Goal: Task Accomplishment & Management: Manage account settings

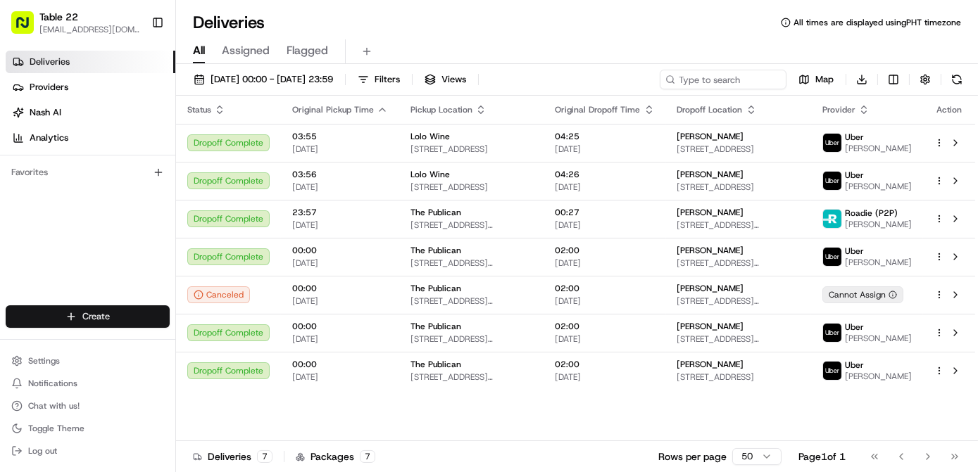
click at [118, 315] on html "Table 22 [EMAIL_ADDRESS][DOMAIN_NAME] Toggle Sidebar Deliveries Providers [PERS…" at bounding box center [489, 236] width 978 height 472
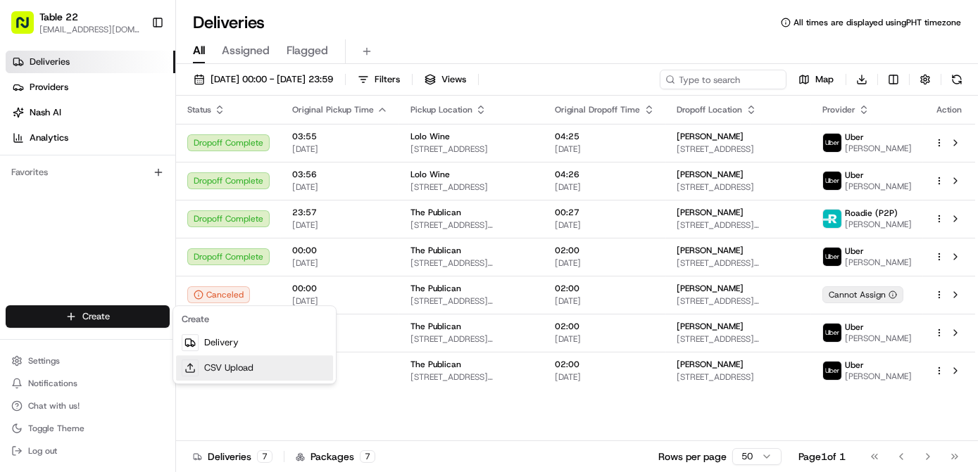
click at [231, 370] on link "CSV Upload" at bounding box center [254, 367] width 157 height 25
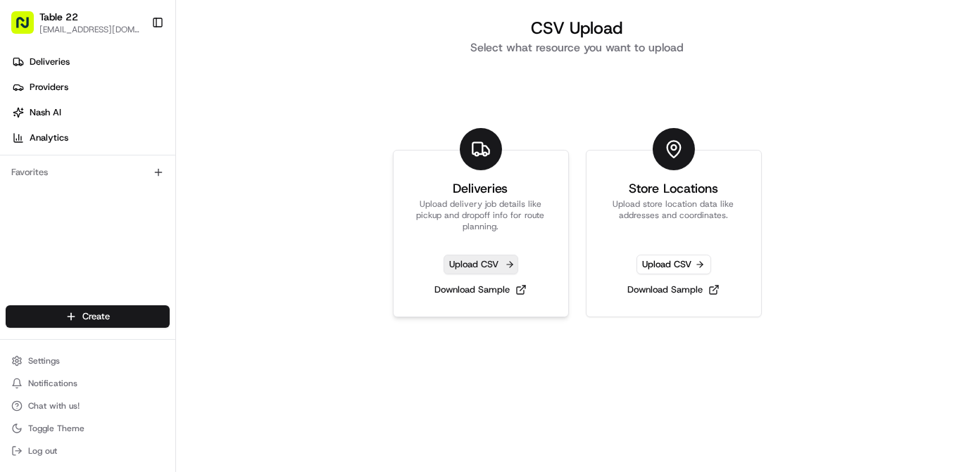
click at [489, 265] on span "Upload CSV" at bounding box center [480, 265] width 75 height 20
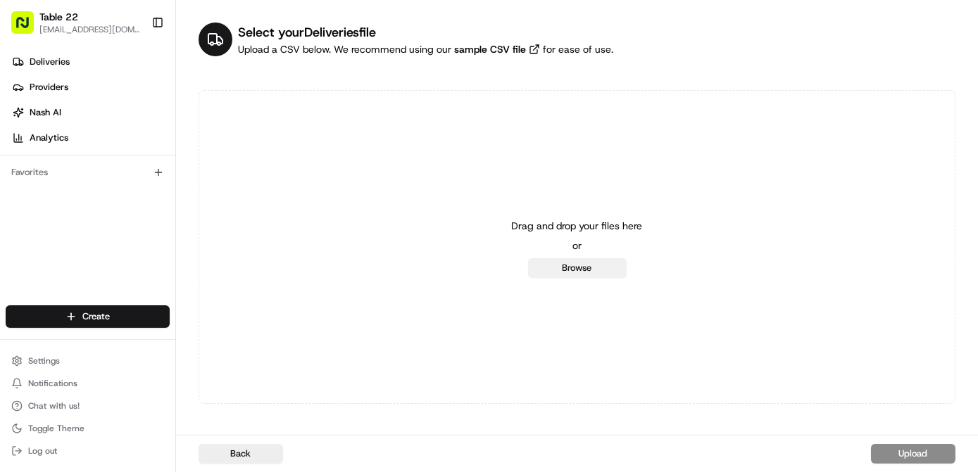
click at [591, 273] on button "Browse" at bounding box center [577, 268] width 99 height 20
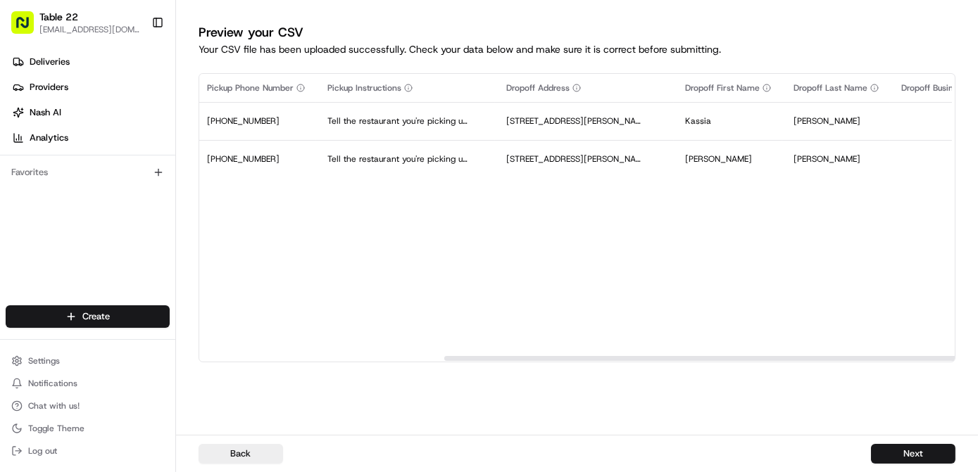
scroll to position [0, 1276]
drag, startPoint x: 398, startPoint y: 358, endPoint x: 643, endPoint y: 351, distance: 245.1
click at [643, 356] on div at bounding box center [822, 358] width 754 height 5
click at [915, 458] on button "Next" at bounding box center [913, 454] width 84 height 20
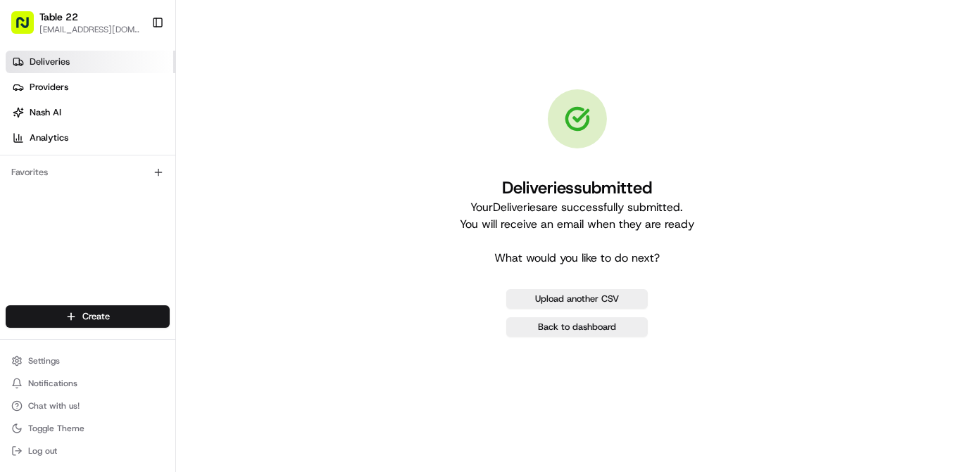
click at [99, 56] on link "Deliveries" at bounding box center [91, 62] width 170 height 23
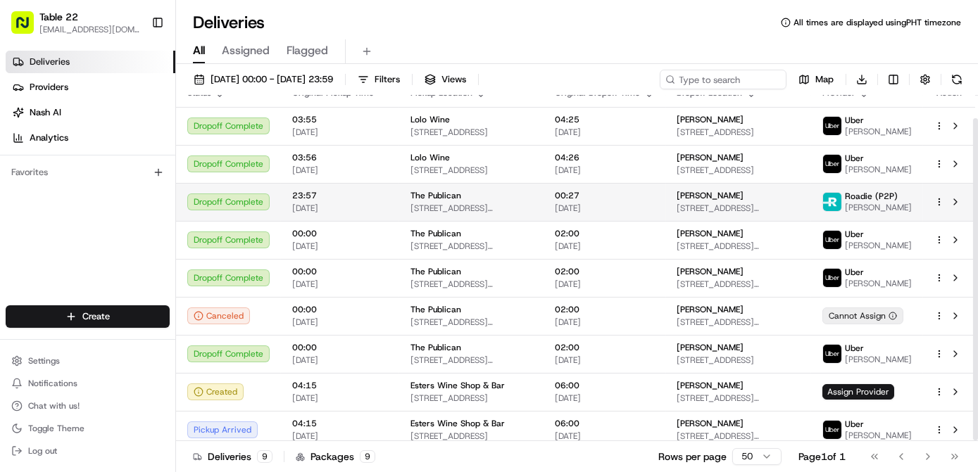
scroll to position [24, 0]
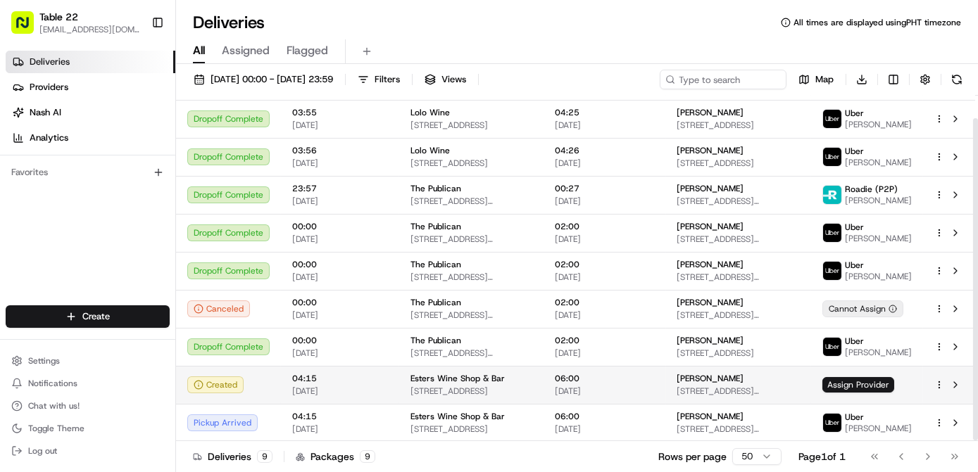
click at [940, 387] on html "Table 22 [EMAIL_ADDRESS][DOMAIN_NAME] Toggle Sidebar Deliveries Providers [PERS…" at bounding box center [489, 236] width 978 height 472
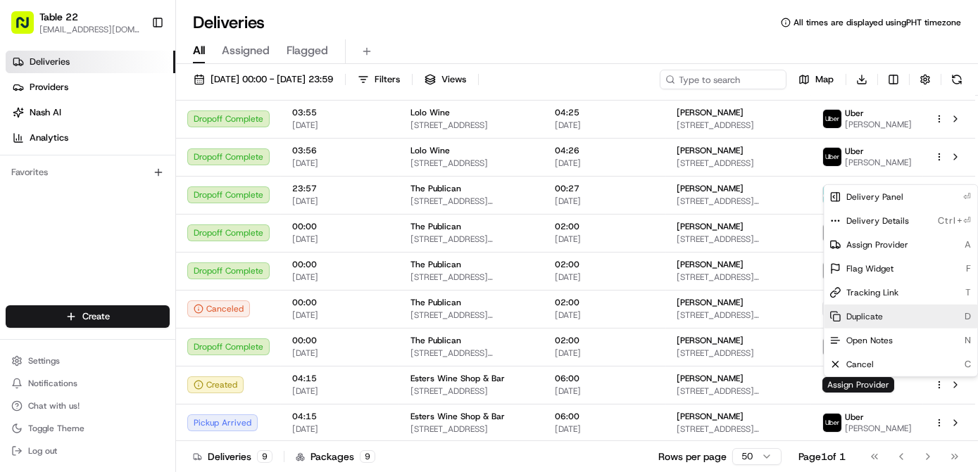
click at [878, 312] on span "Duplicate" at bounding box center [864, 316] width 37 height 11
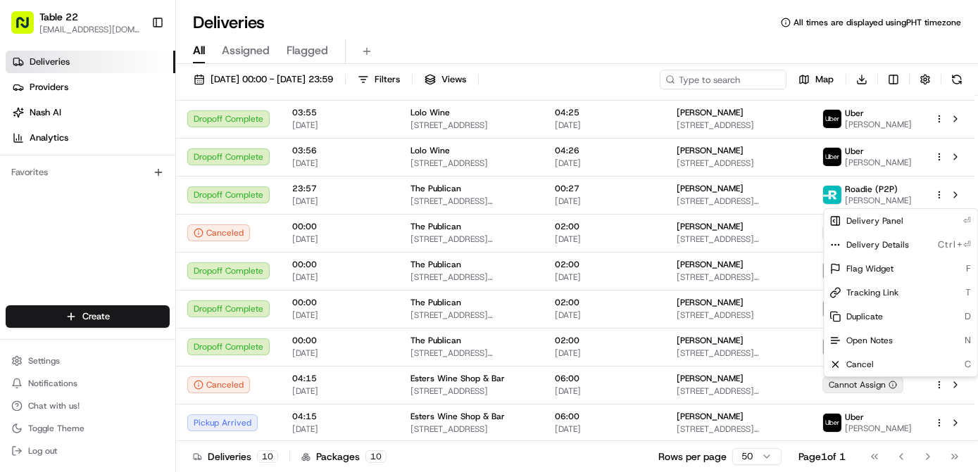
click at [100, 239] on html "Table 22 [EMAIL_ADDRESS][DOMAIN_NAME] Toggle Sidebar Deliveries Providers [PERS…" at bounding box center [489, 236] width 978 height 472
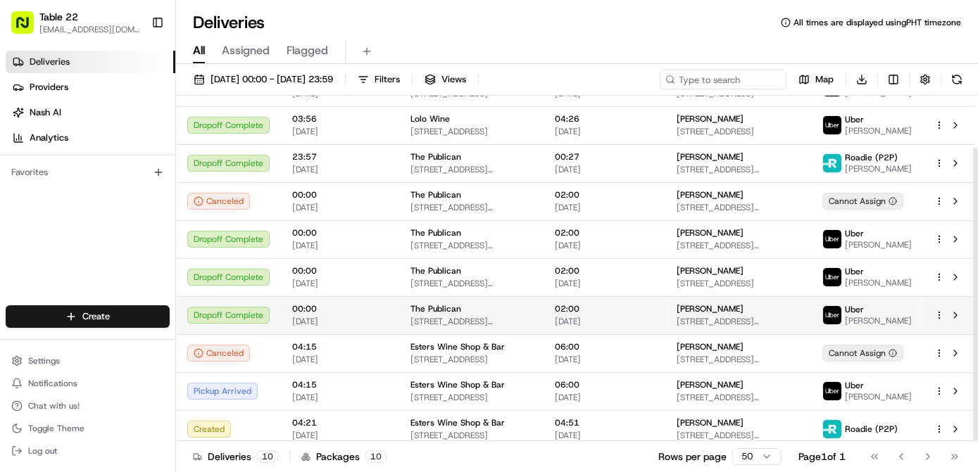
scroll to position [62, 0]
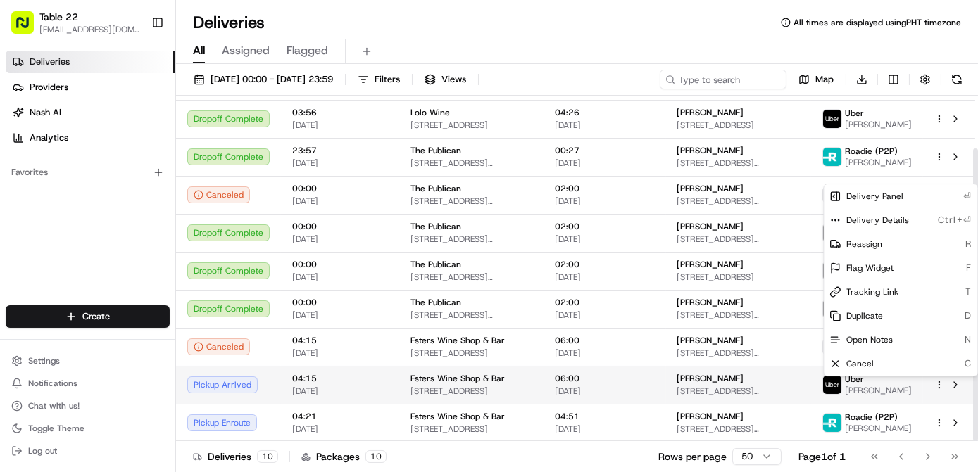
click at [938, 384] on html "Table 22 [EMAIL_ADDRESS][DOMAIN_NAME] Toggle Sidebar Deliveries Providers [PERS…" at bounding box center [489, 236] width 978 height 472
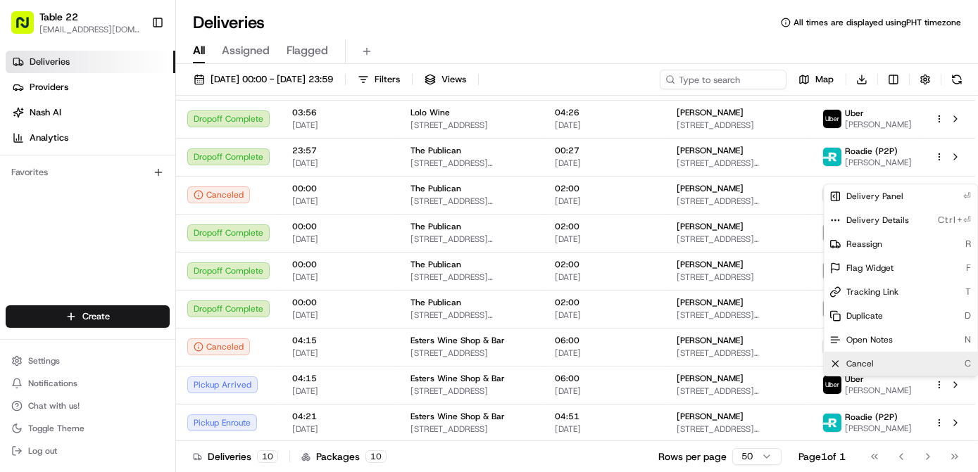
click at [876, 359] on div "Cancel C" at bounding box center [900, 364] width 153 height 24
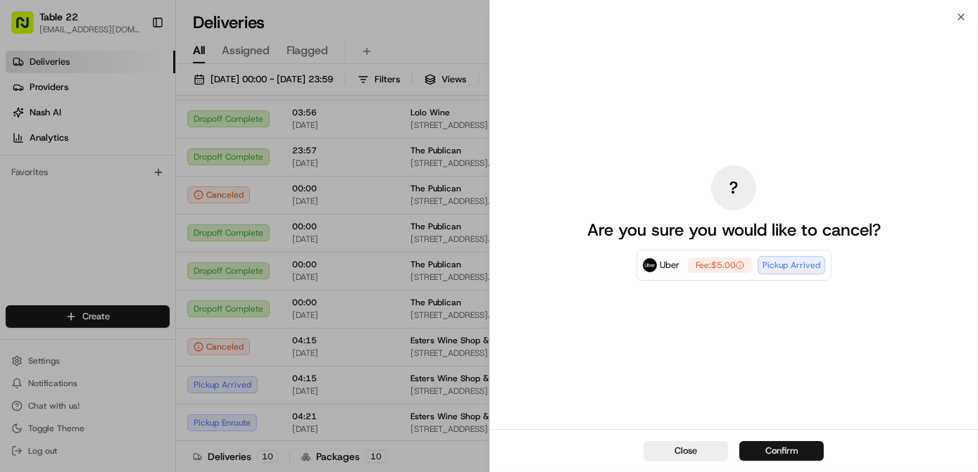
click at [782, 455] on button "Confirm" at bounding box center [781, 451] width 84 height 20
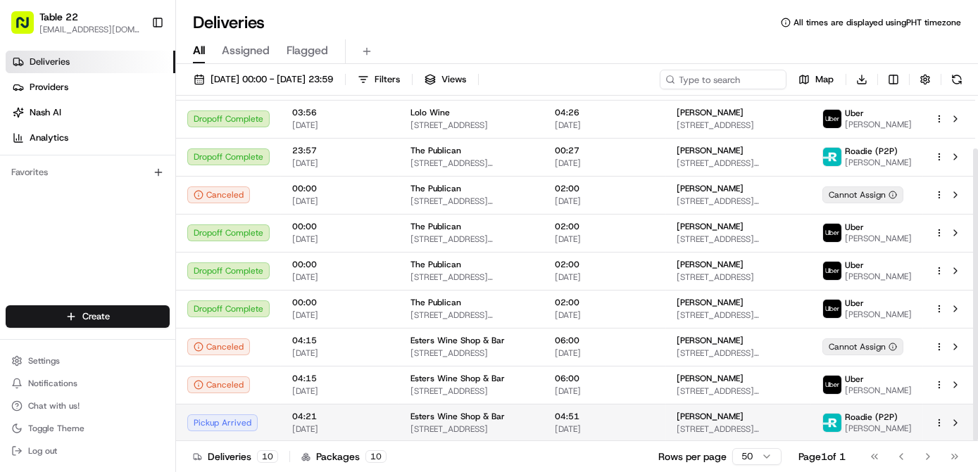
click at [938, 430] on div at bounding box center [949, 423] width 30 height 17
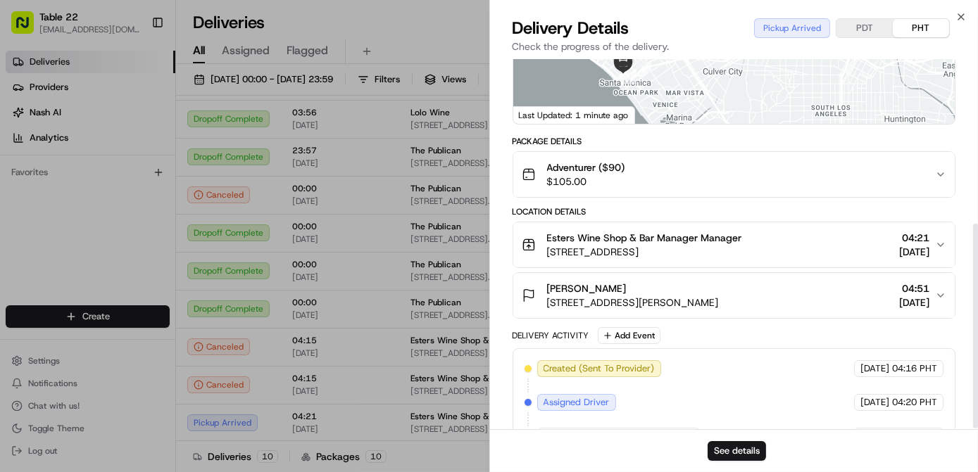
scroll to position [300, 0]
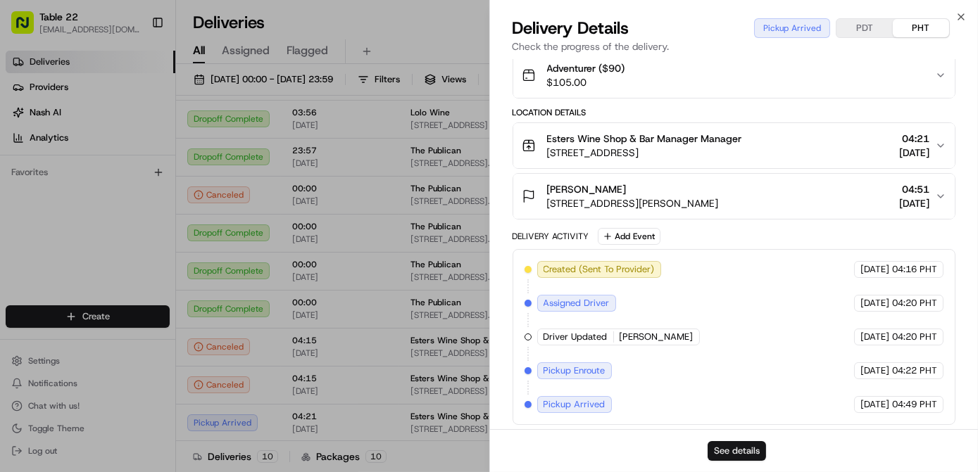
click at [731, 451] on button "See details" at bounding box center [736, 451] width 58 height 20
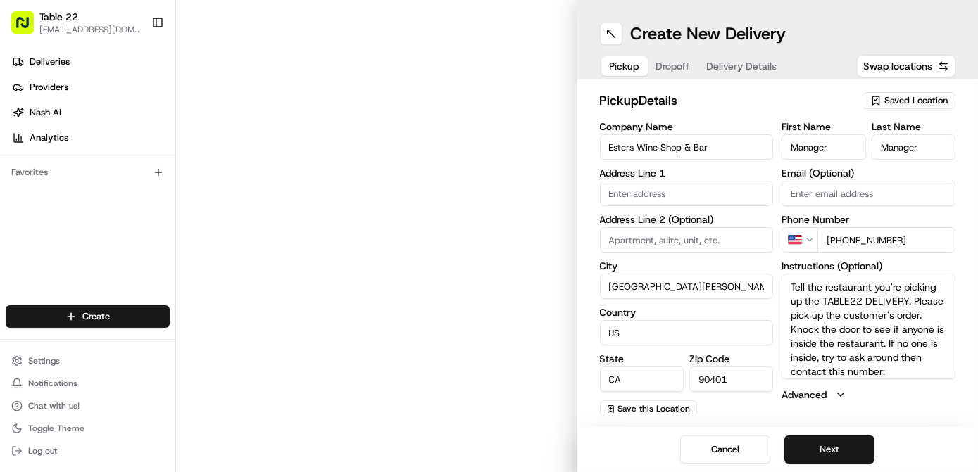
type input "[STREET_ADDRESS]"
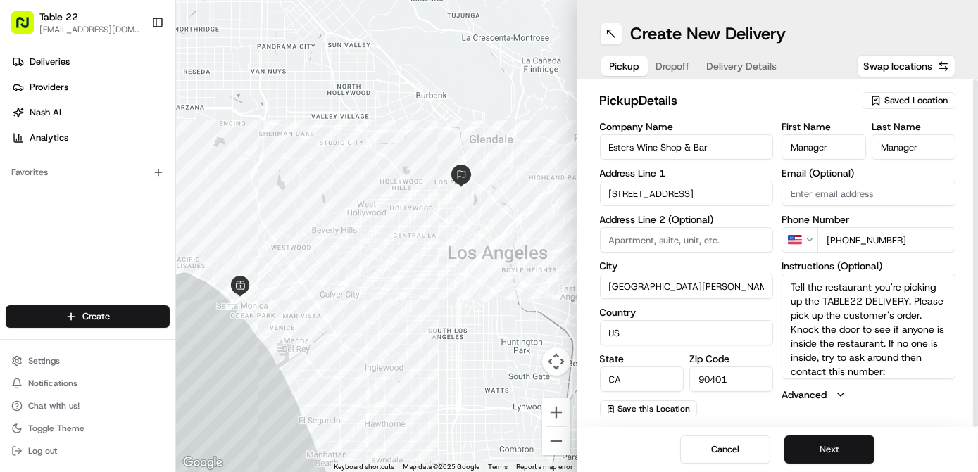
click at [838, 448] on button "Next" at bounding box center [829, 450] width 90 height 28
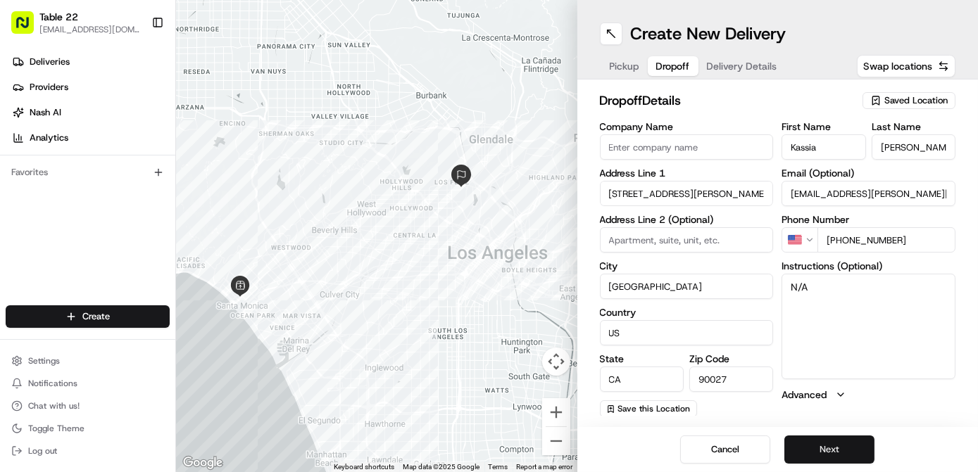
click at [837, 447] on button "Next" at bounding box center [829, 450] width 90 height 28
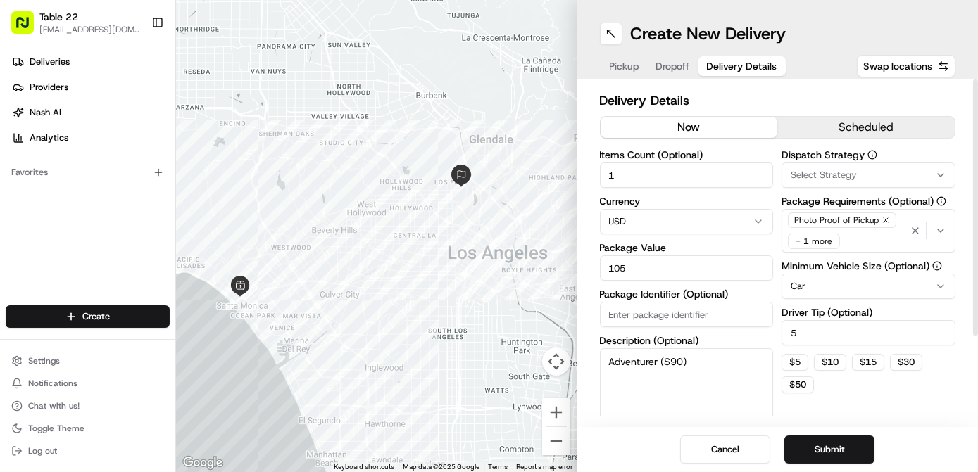
click at [846, 174] on span "Select Strategy" at bounding box center [824, 175] width 66 height 13
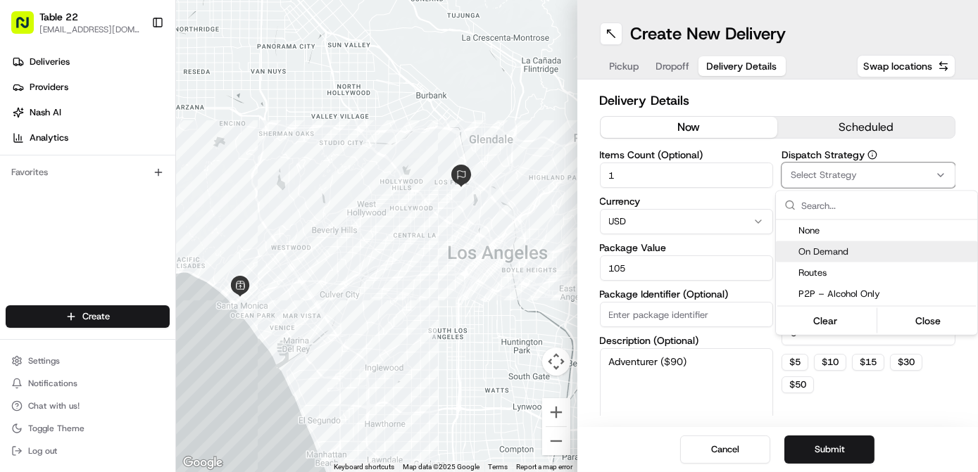
click at [846, 252] on span "On Demand" at bounding box center [884, 252] width 173 height 13
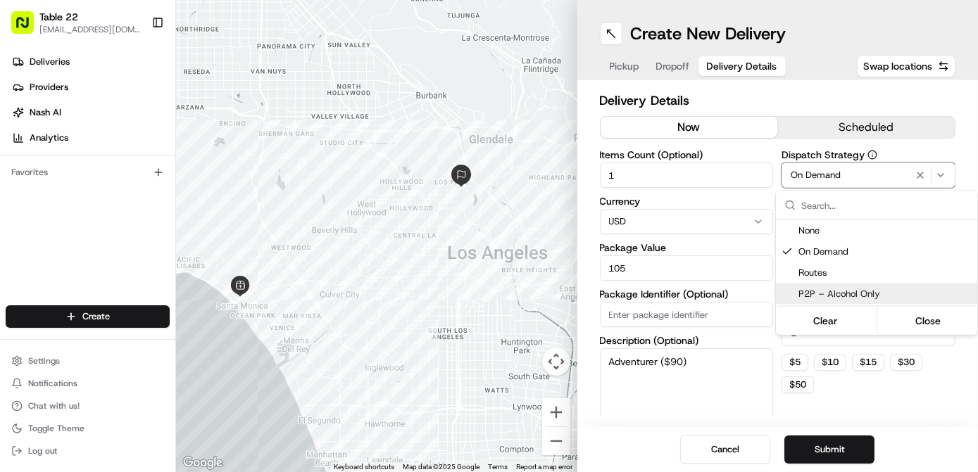
click at [867, 394] on html "Table 22 nikos@table22.com Toggle Sidebar Deliveries Providers Nash AI Analytic…" at bounding box center [489, 236] width 978 height 472
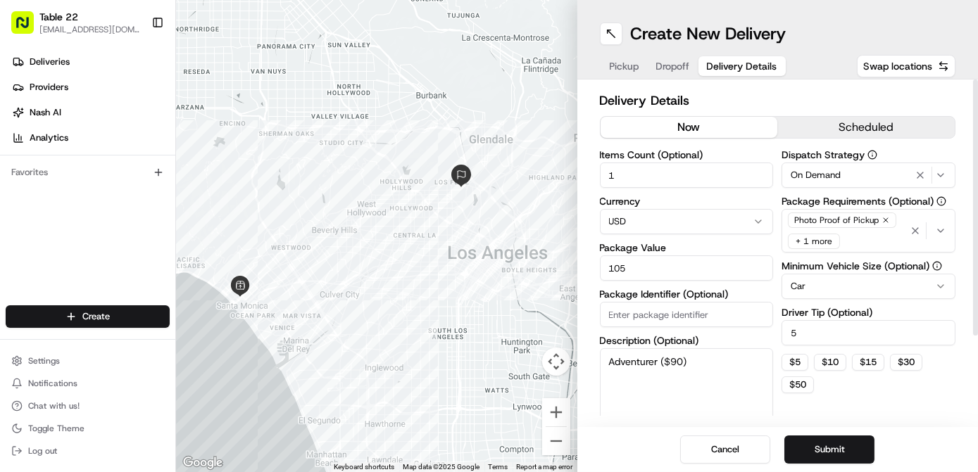
click at [886, 218] on icon "button" at bounding box center [885, 220] width 8 height 8
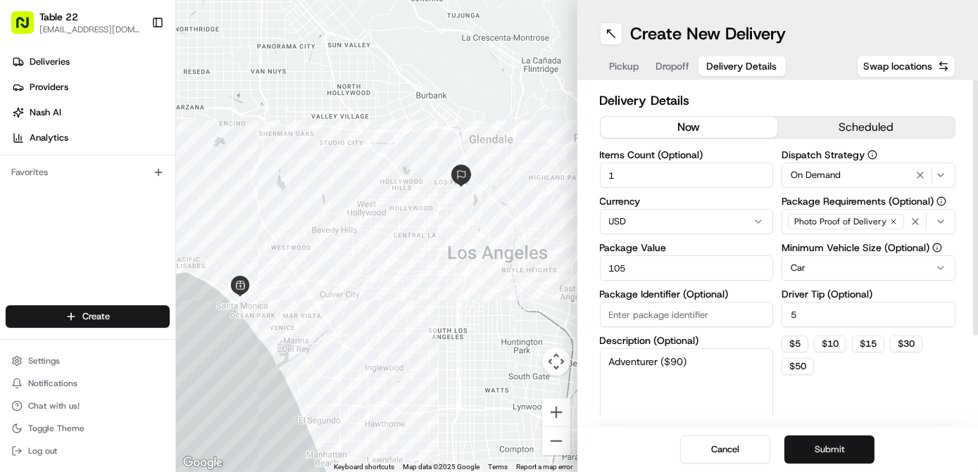
click at [820, 445] on button "Submit" at bounding box center [829, 450] width 90 height 28
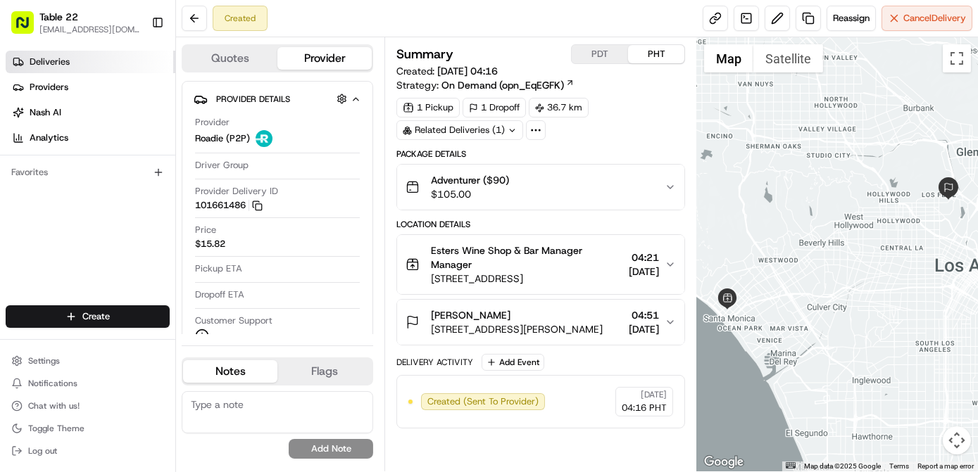
click at [142, 58] on link "Deliveries" at bounding box center [91, 62] width 170 height 23
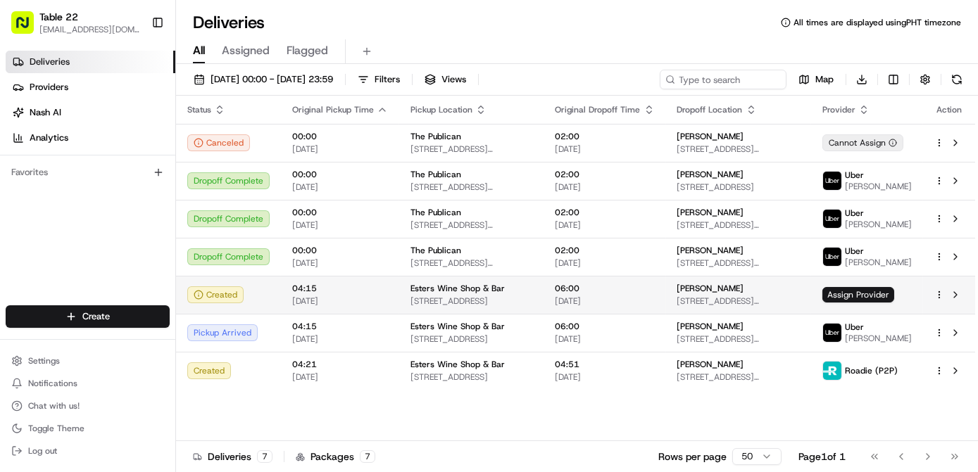
click at [939, 296] on html "Table 22 nikos@table22.com Toggle Sidebar Deliveries Providers Nash AI Analytic…" at bounding box center [489, 236] width 978 height 472
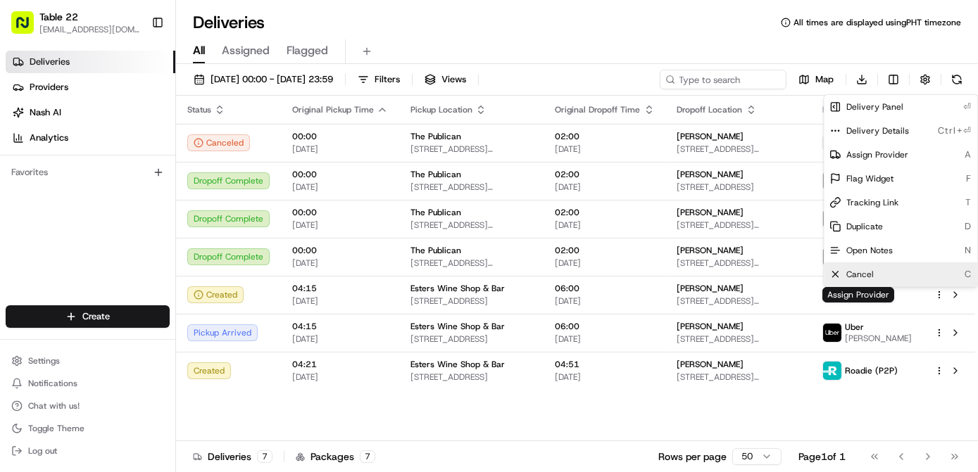
click at [862, 279] on span "Cancel" at bounding box center [859, 274] width 27 height 11
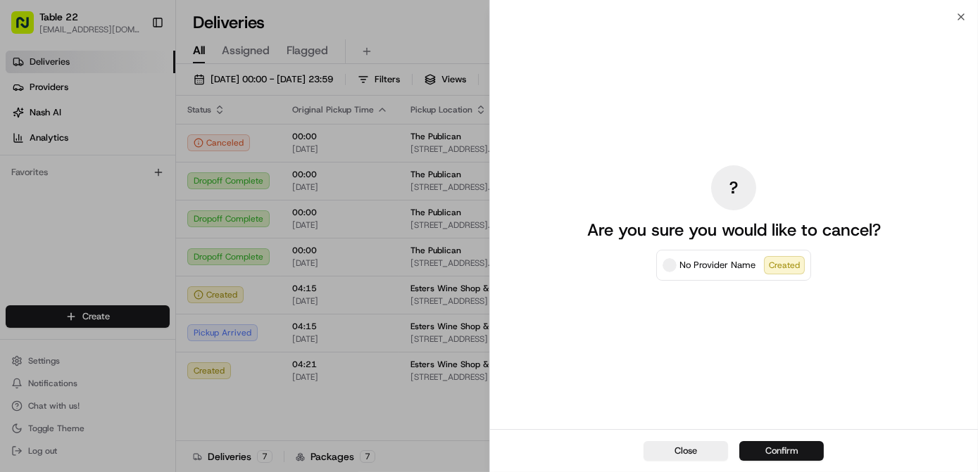
click at [783, 453] on button "Confirm" at bounding box center [781, 451] width 84 height 20
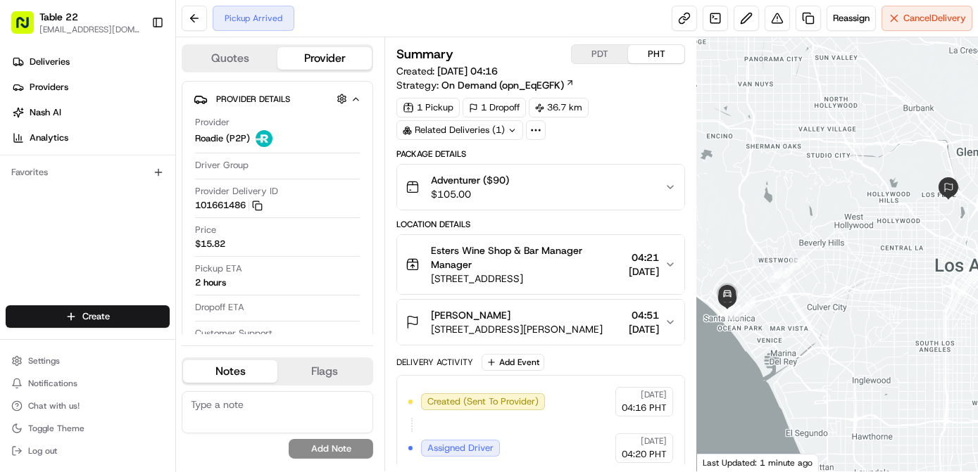
click at [910, 34] on div "Pickup Arrived Reassign Cancel Delivery" at bounding box center [577, 18] width 802 height 37
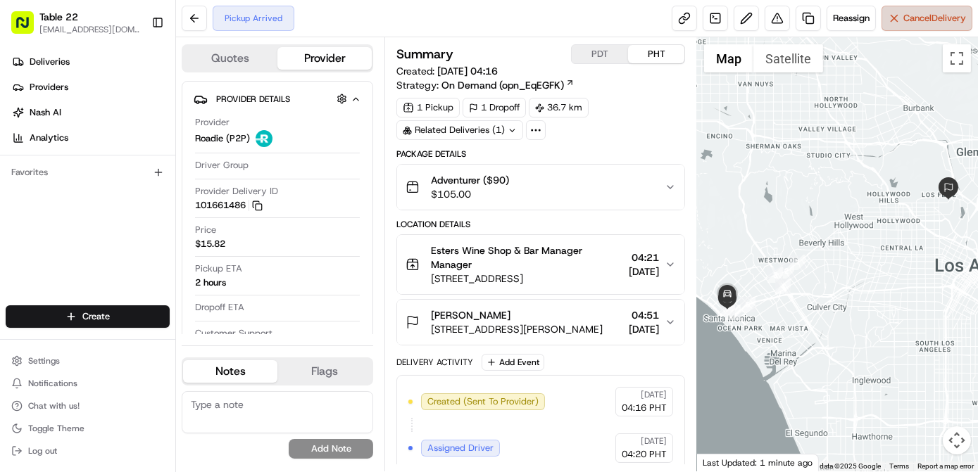
click at [905, 24] on span "Cancel Delivery" at bounding box center [934, 18] width 63 height 13
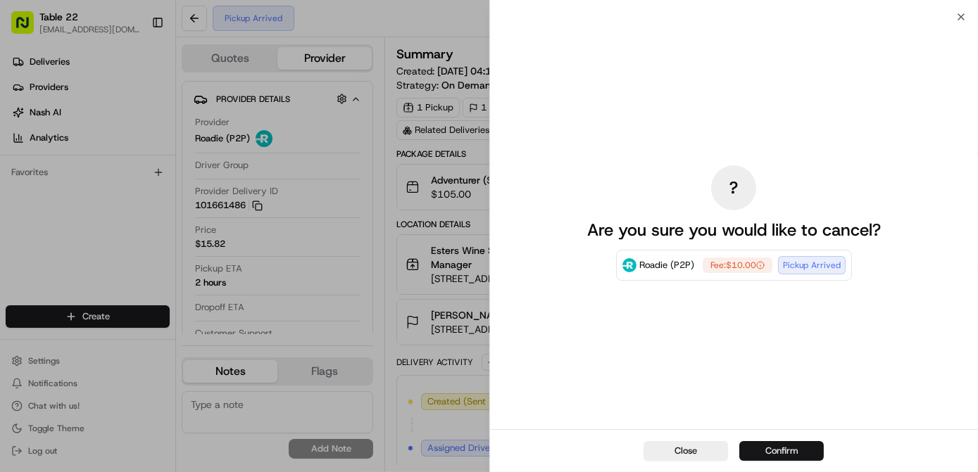
click at [777, 453] on button "Confirm" at bounding box center [781, 451] width 84 height 20
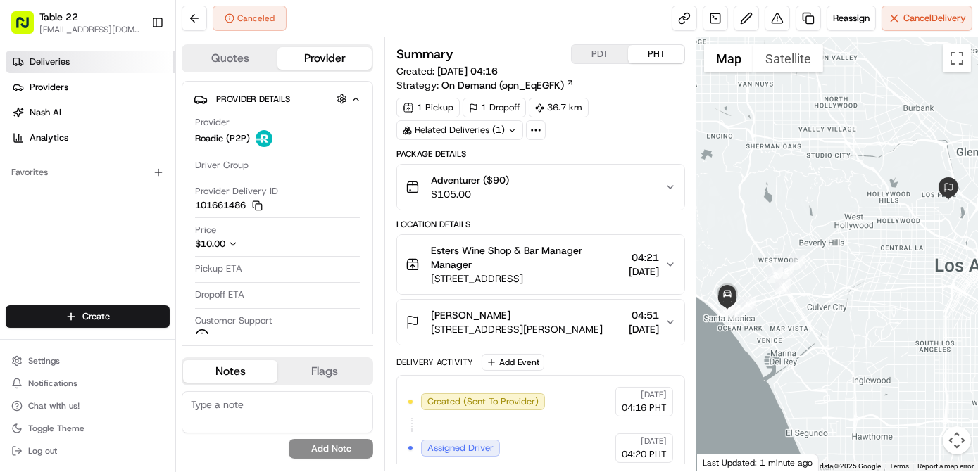
click at [38, 61] on span "Deliveries" at bounding box center [50, 62] width 40 height 13
